Goal: Check status: Check status

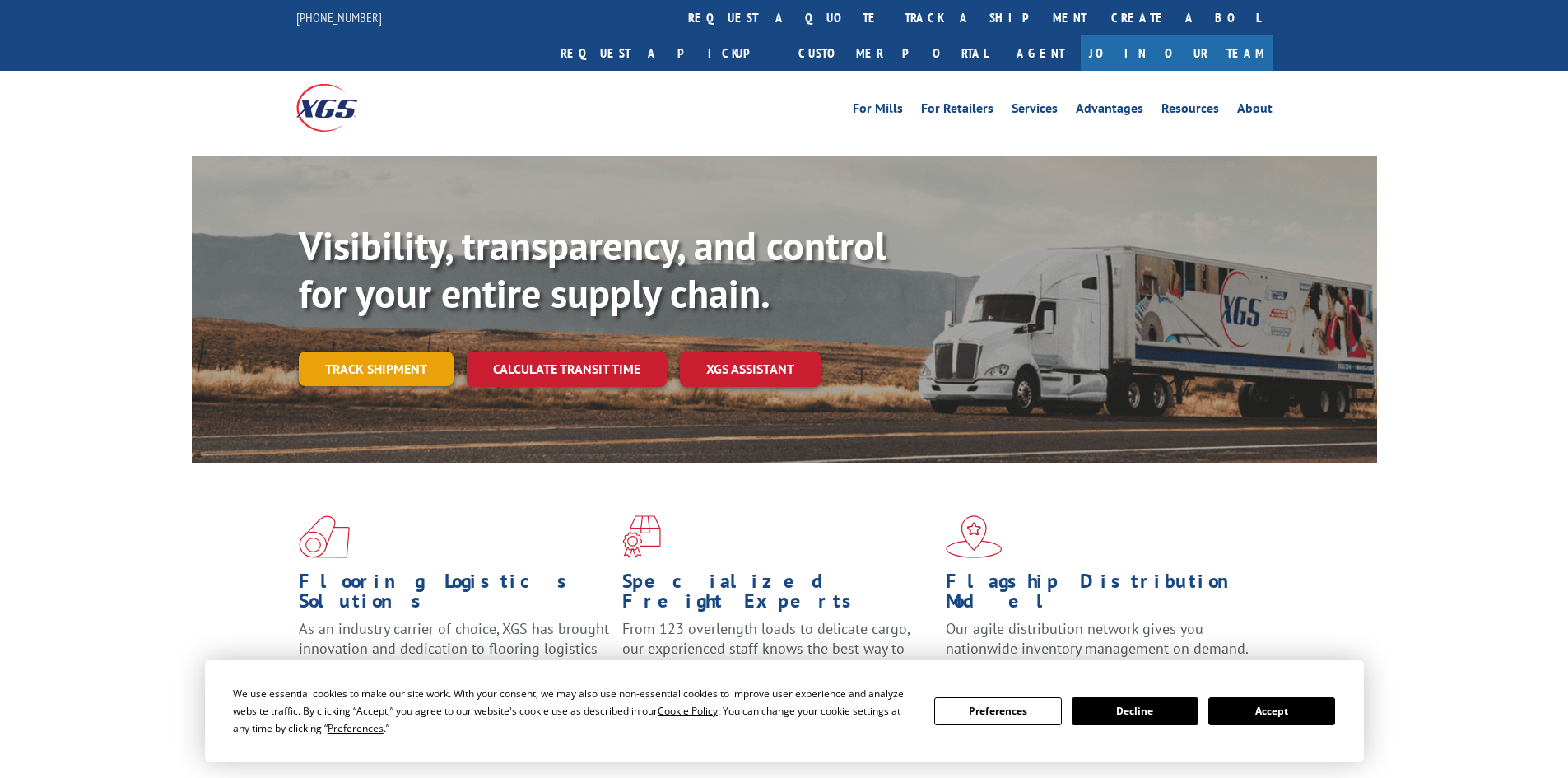
click at [401, 351] on link "Track shipment" at bounding box center [376, 369] width 155 height 35
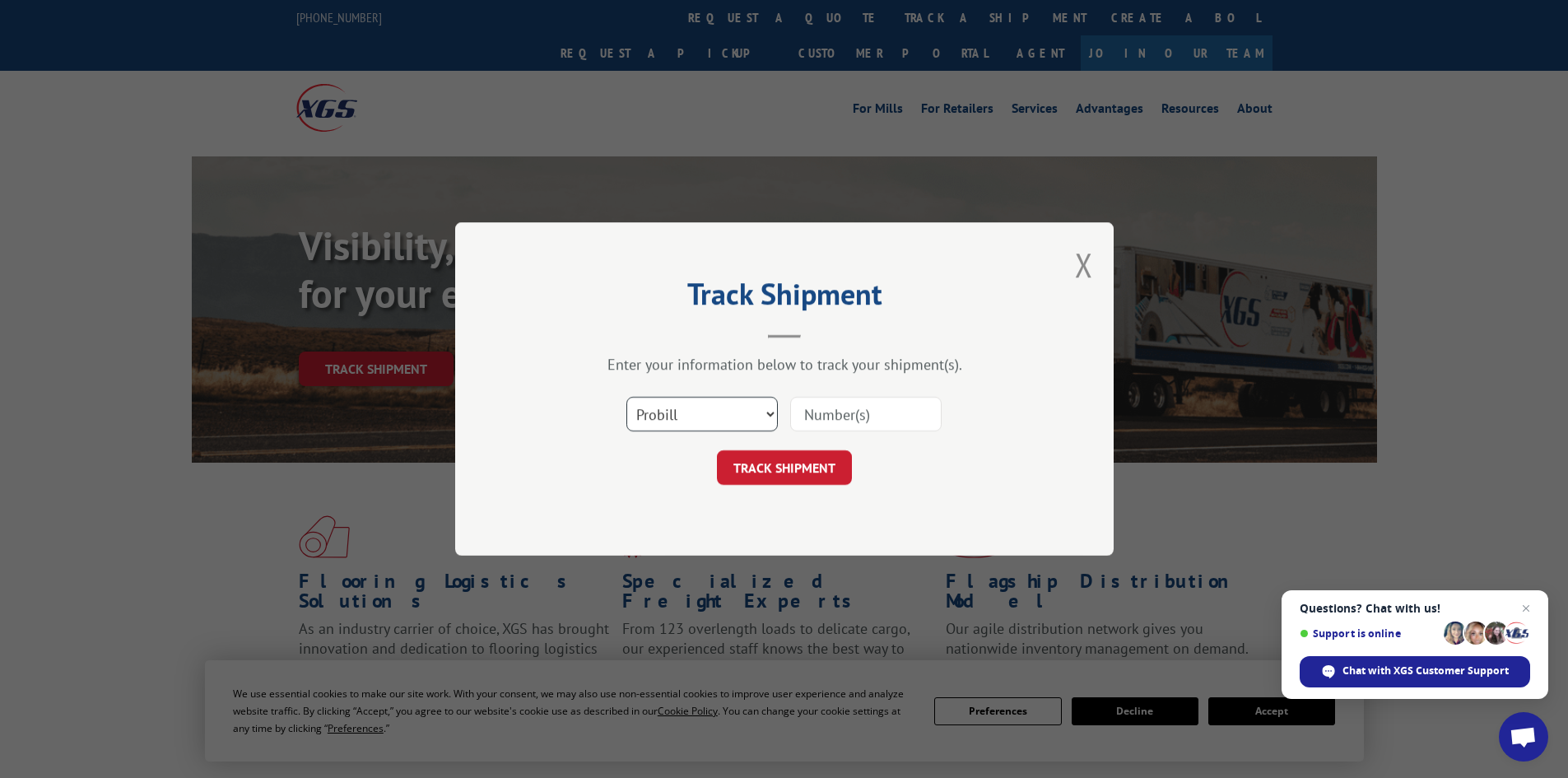
click at [777, 414] on select "Select category... Probill BOL PO" at bounding box center [702, 414] width 152 height 35
select select "bol"
click at [627, 397] on select "Select category... Probill BOL PO" at bounding box center [702, 414] width 152 height 35
click at [834, 422] on input at bounding box center [866, 414] width 152 height 35
paste input "741270"
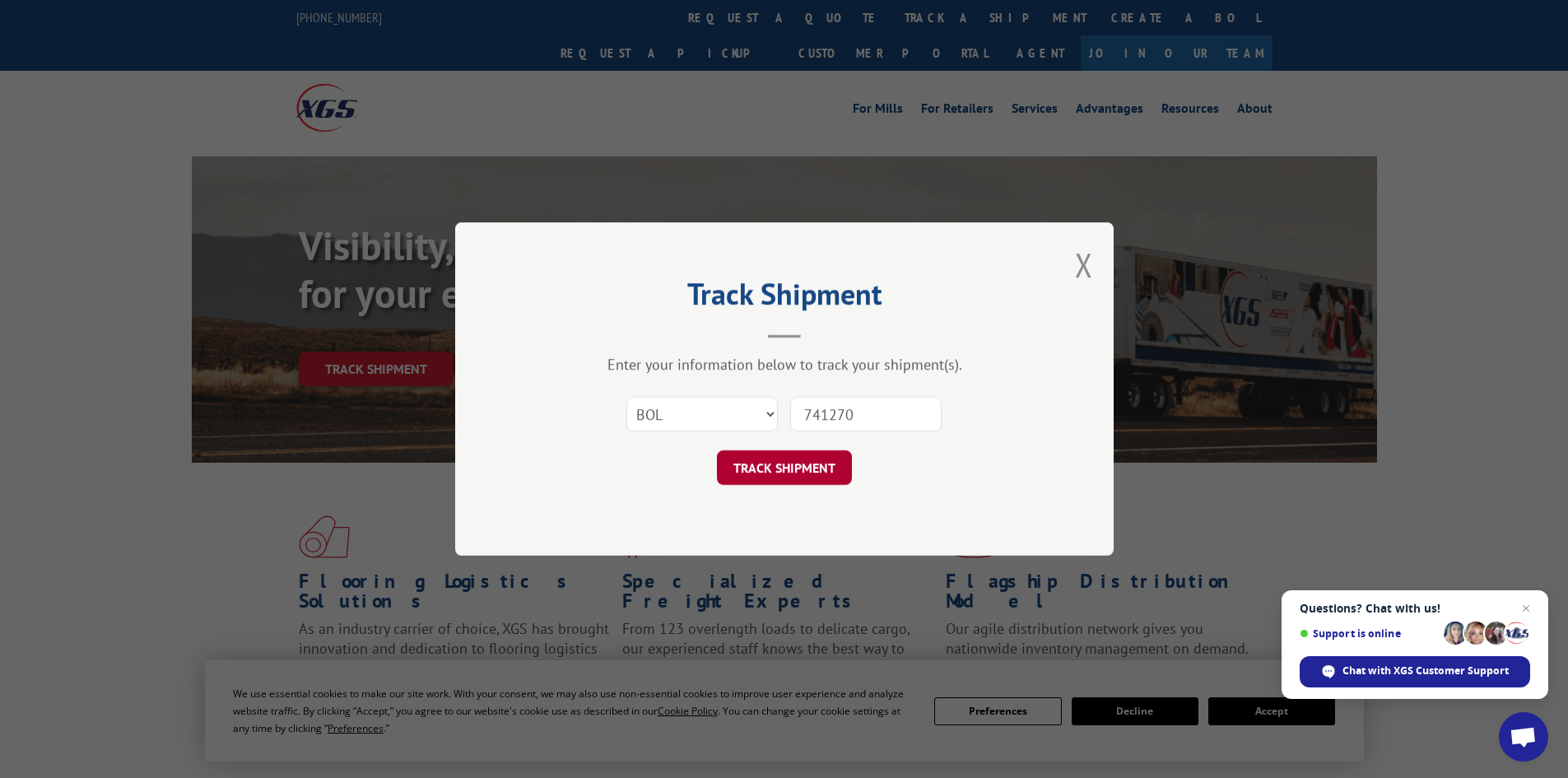
type input "741270"
click at [816, 464] on button "TRACK SHIPMENT" at bounding box center [784, 467] width 135 height 35
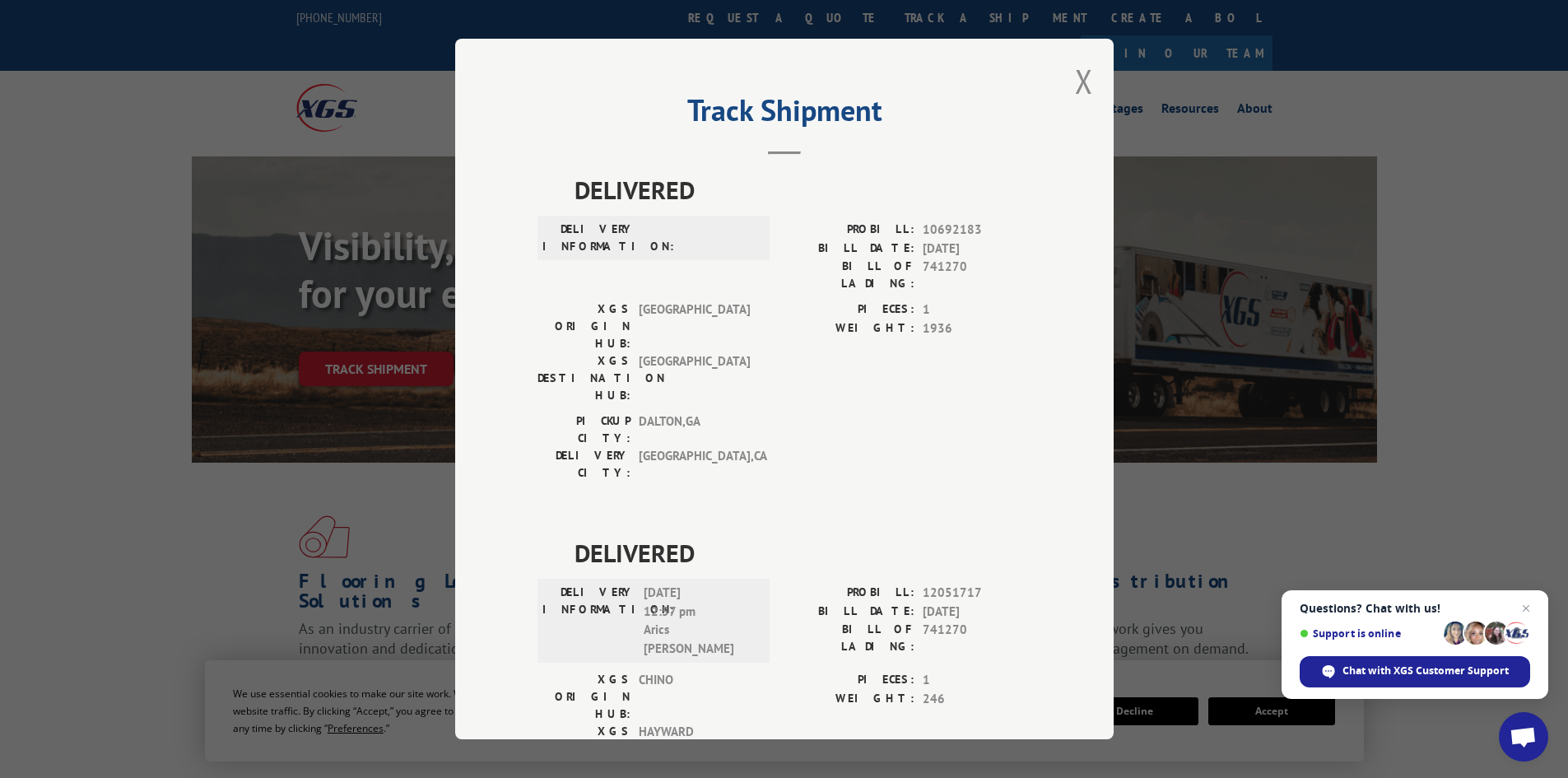
click at [1088, 78] on div "Track Shipment DELIVERED DELIVERY INFORMATION: PROBILL: 10692183 BILL DATE: [DA…" at bounding box center [784, 389] width 659 height 700
click at [1078, 79] on button "Close modal" at bounding box center [1084, 81] width 18 height 44
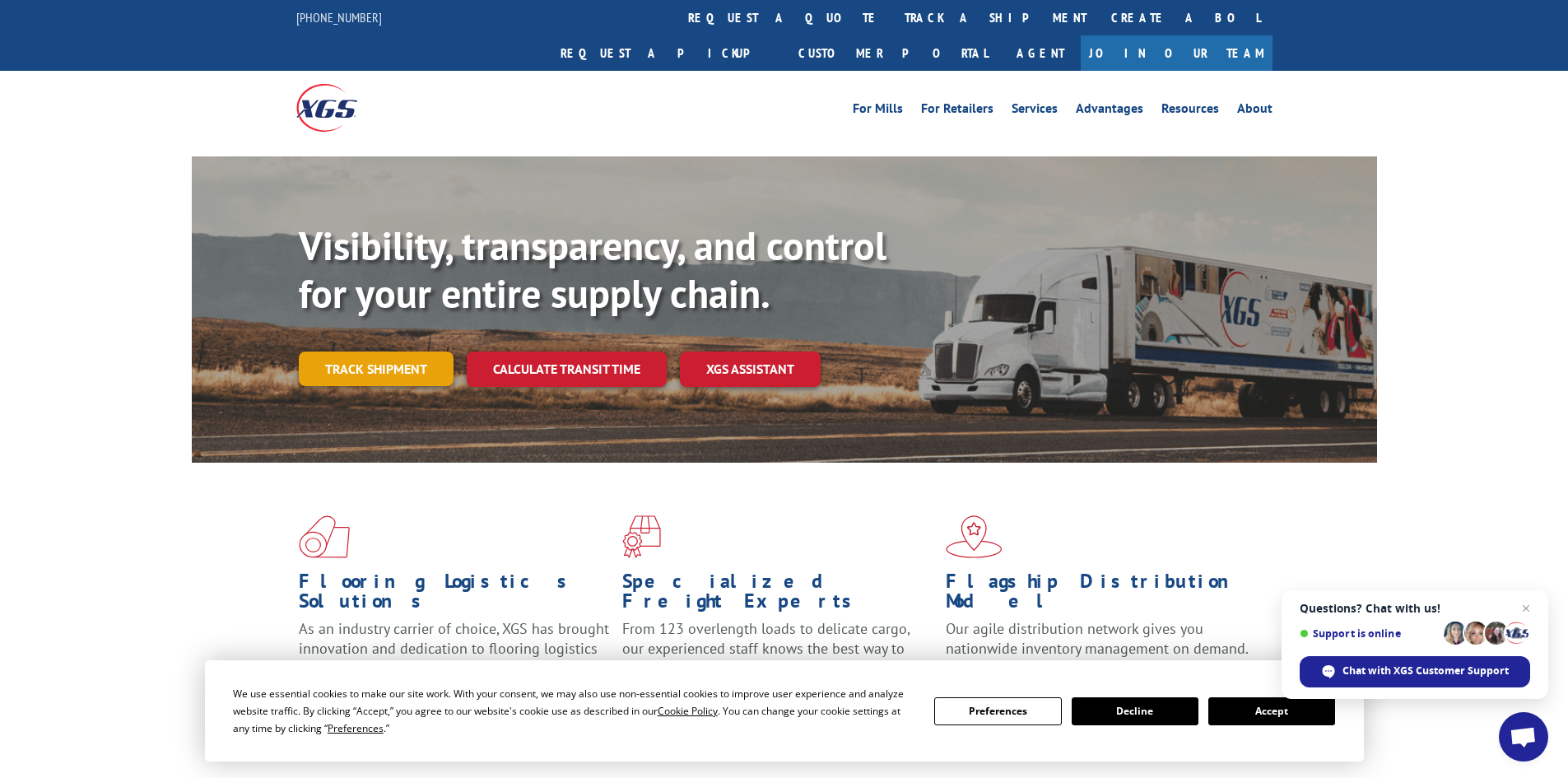
click at [388, 351] on link "Track shipment" at bounding box center [376, 369] width 155 height 35
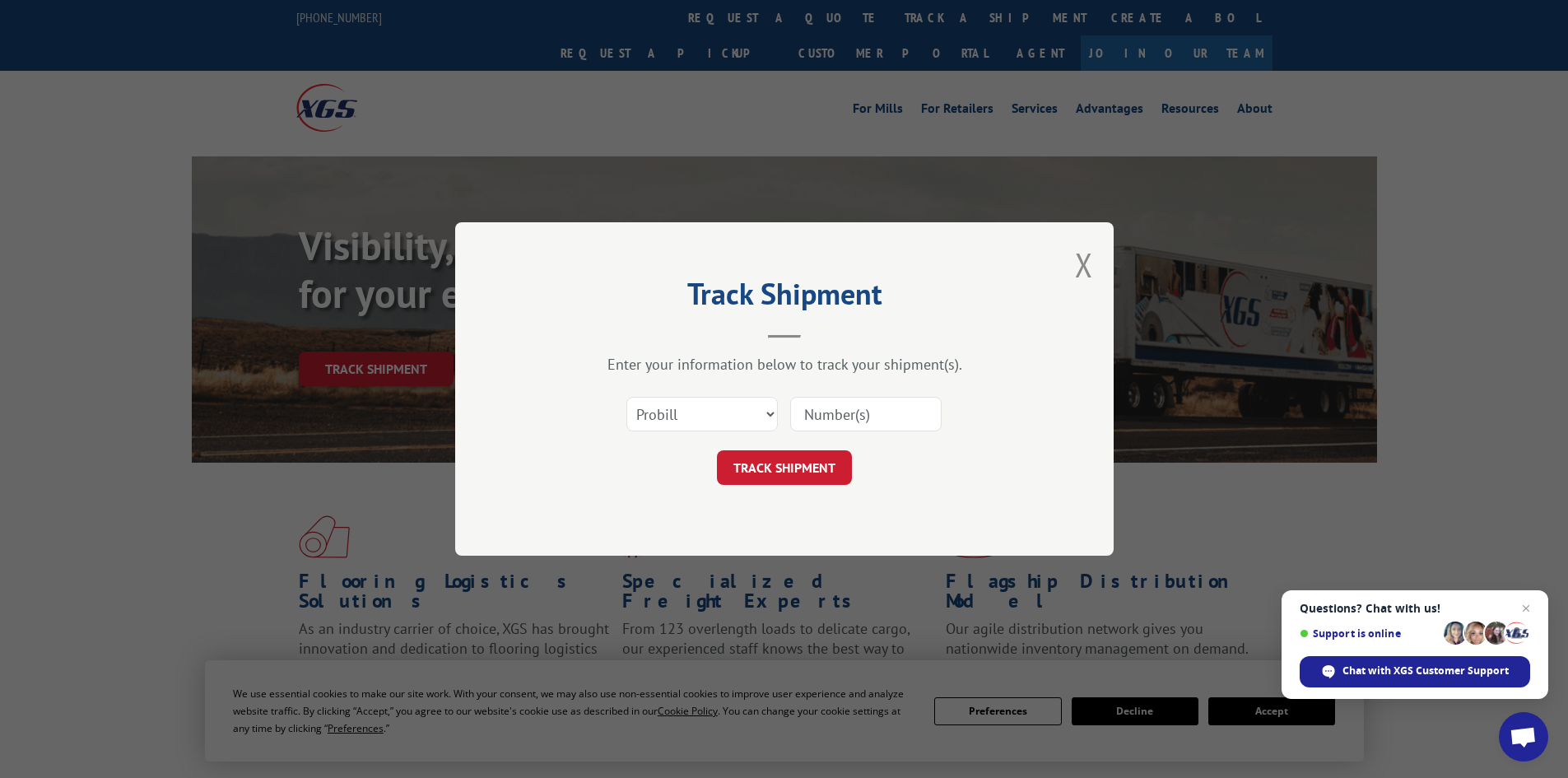
click at [851, 411] on input at bounding box center [866, 414] width 152 height 35
click at [850, 411] on input at bounding box center [866, 414] width 152 height 35
type input "741270"
click at [775, 476] on button "TRACK SHIPMENT" at bounding box center [784, 467] width 135 height 35
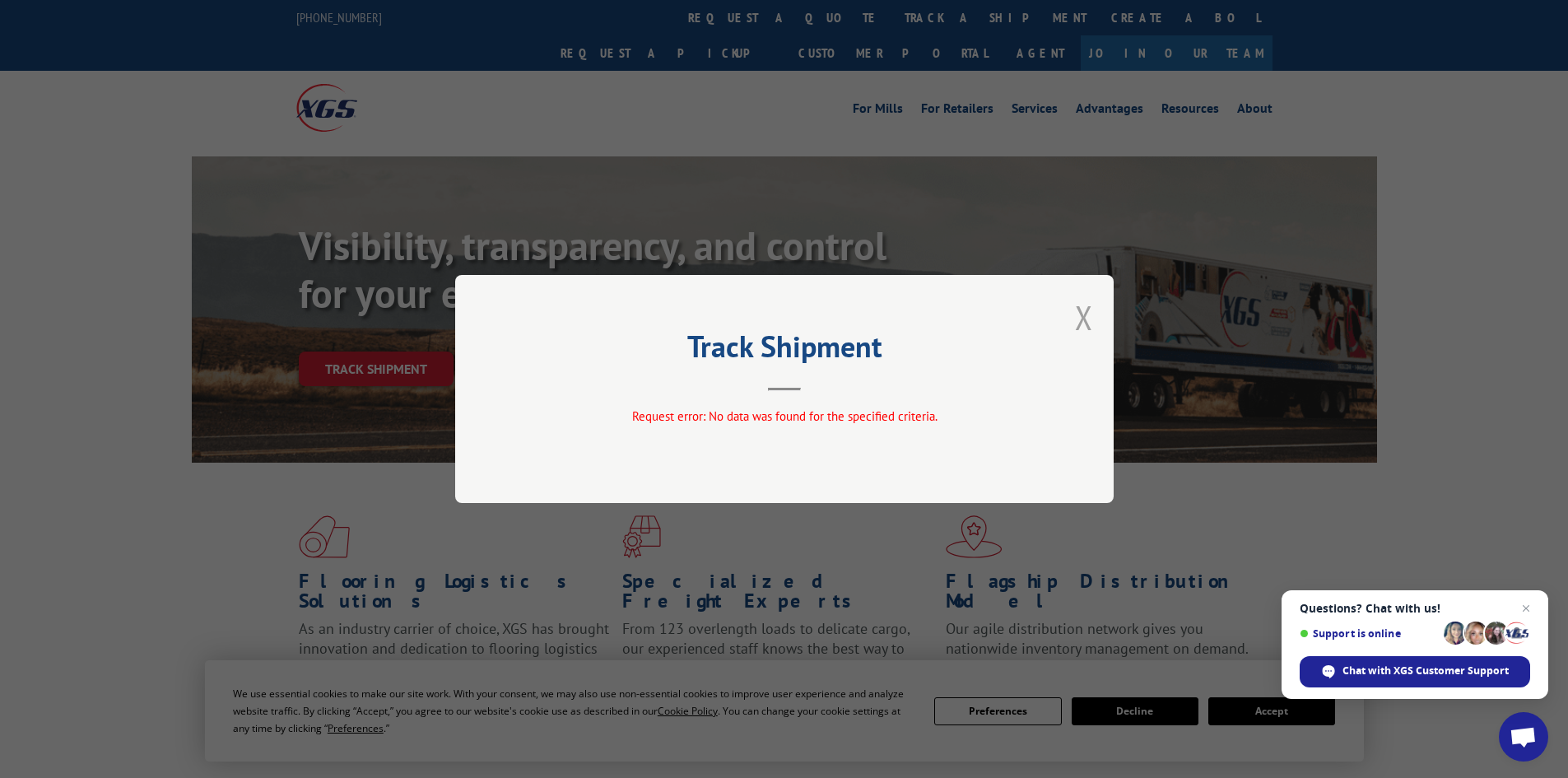
click at [1091, 313] on button "Close modal" at bounding box center [1084, 317] width 18 height 44
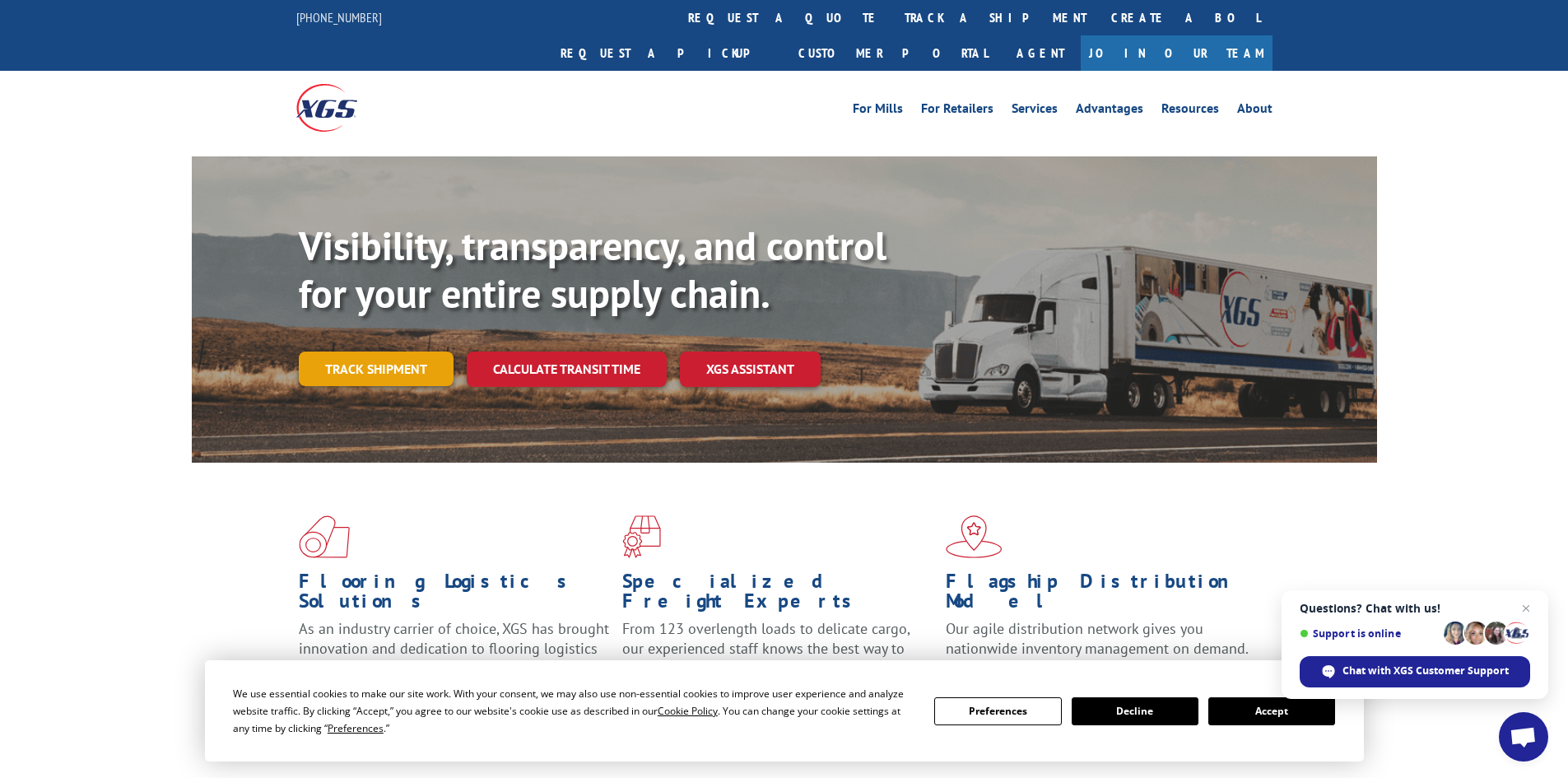
click at [380, 351] on link "Track shipment" at bounding box center [376, 369] width 155 height 35
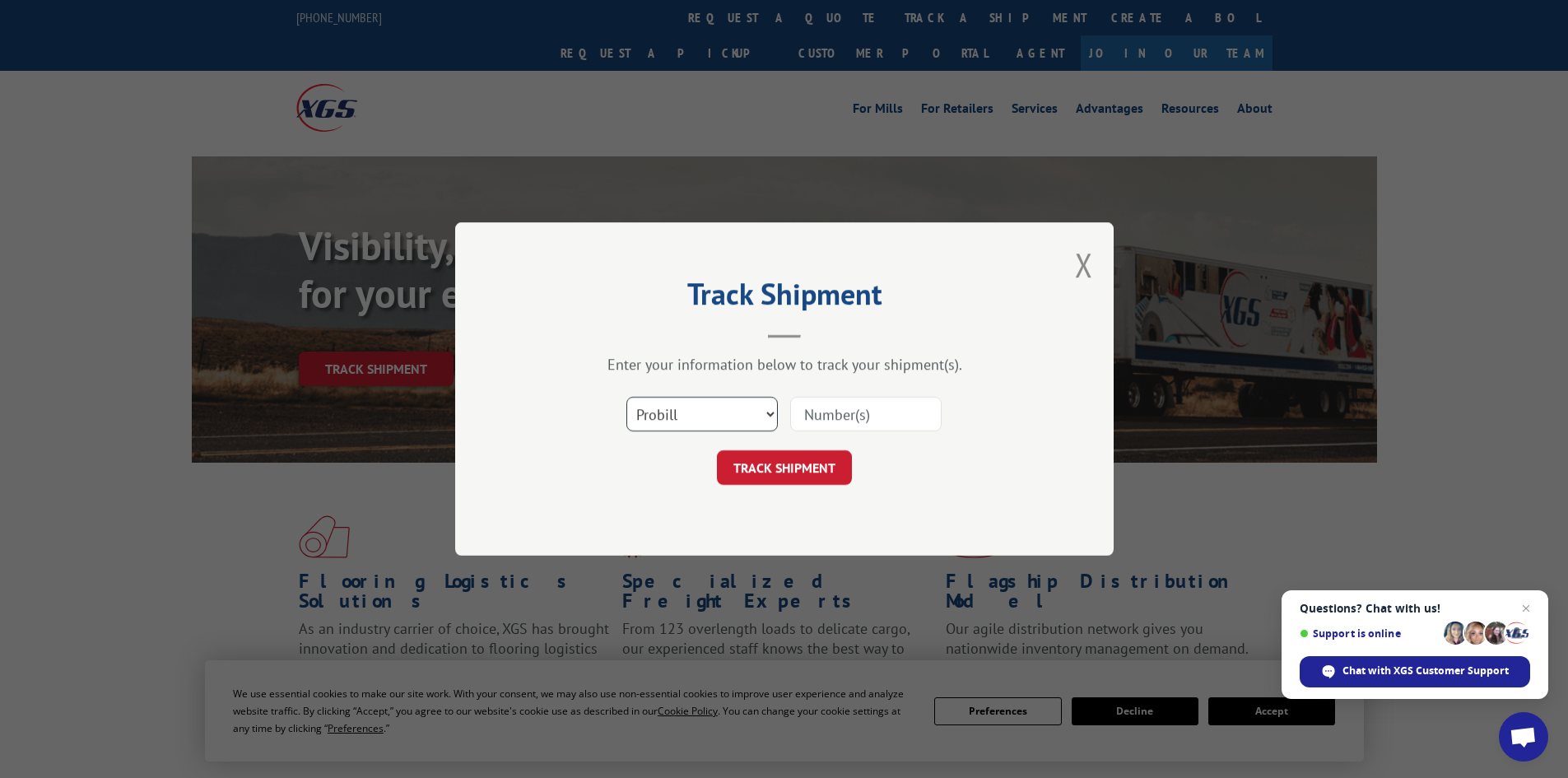
click at [763, 410] on select "Select category... Probill BOL PO" at bounding box center [702, 414] width 152 height 35
select select "bol"
click at [627, 397] on select "Select category... Probill BOL PO" at bounding box center [702, 414] width 152 height 35
click at [820, 418] on input at bounding box center [866, 414] width 152 height 35
type input "741270"
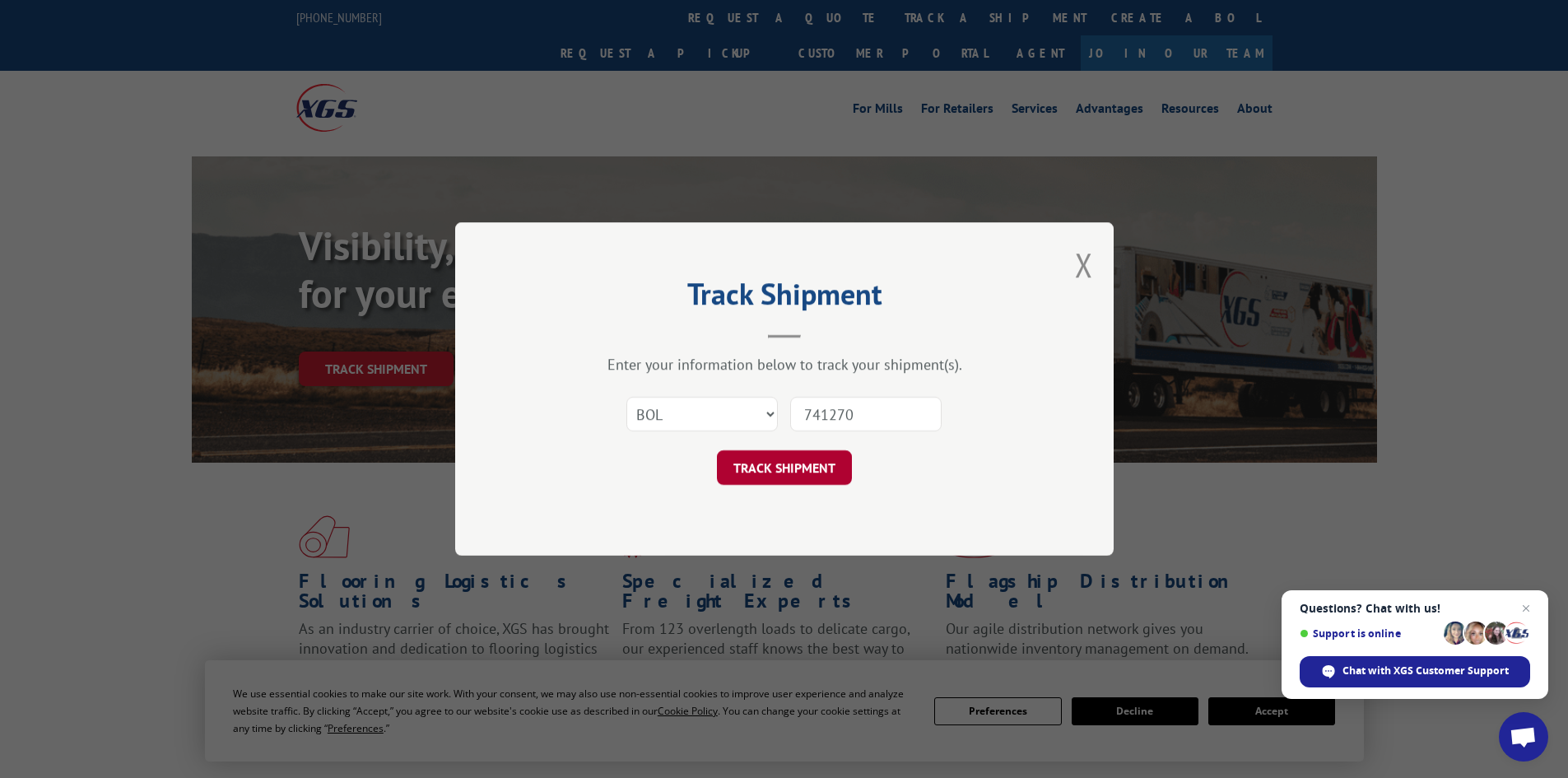
click at [802, 462] on button "TRACK SHIPMENT" at bounding box center [784, 467] width 135 height 35
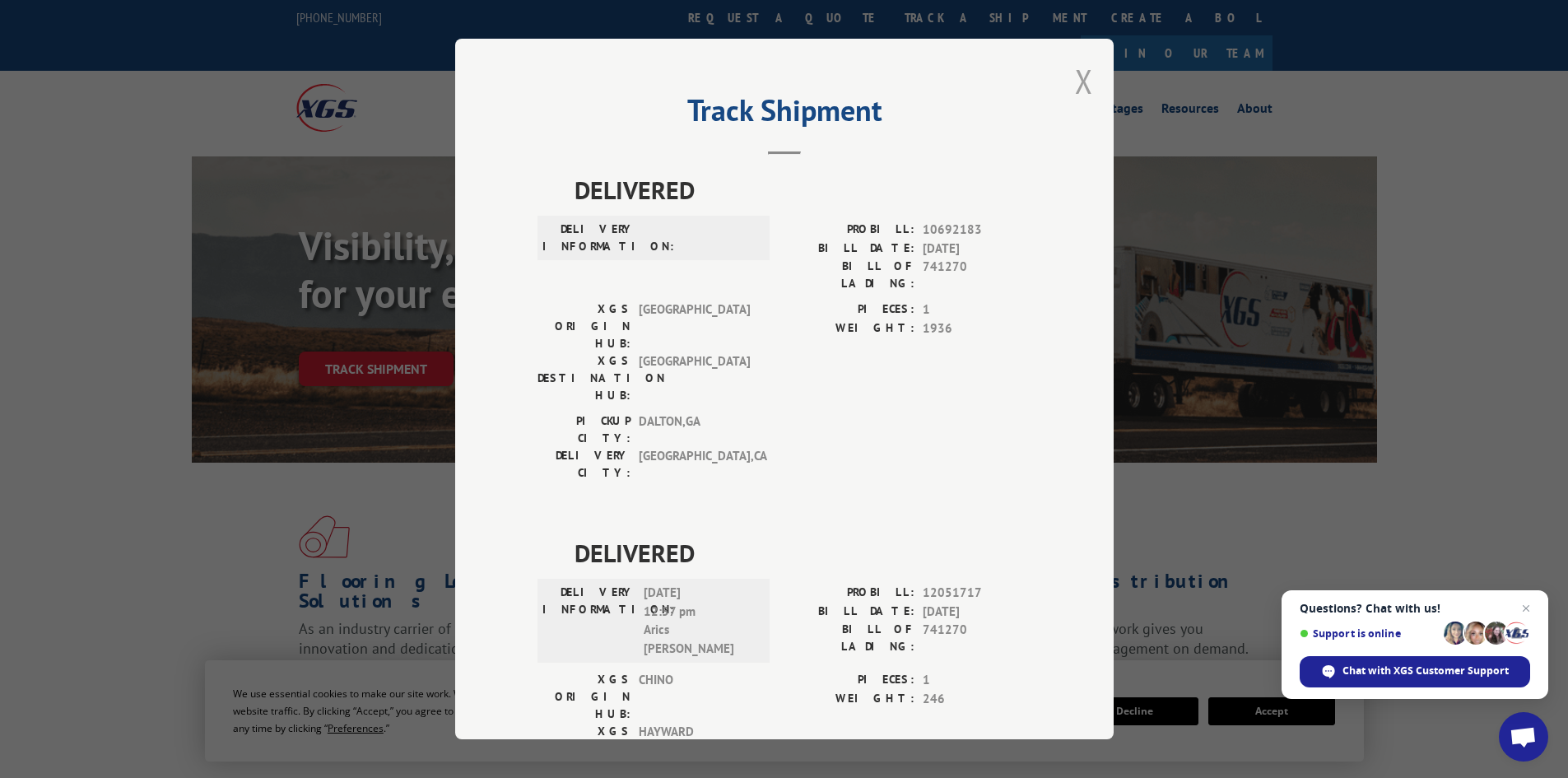
click at [1075, 72] on button "Close modal" at bounding box center [1084, 81] width 18 height 44
